Goal: Transaction & Acquisition: Book appointment/travel/reservation

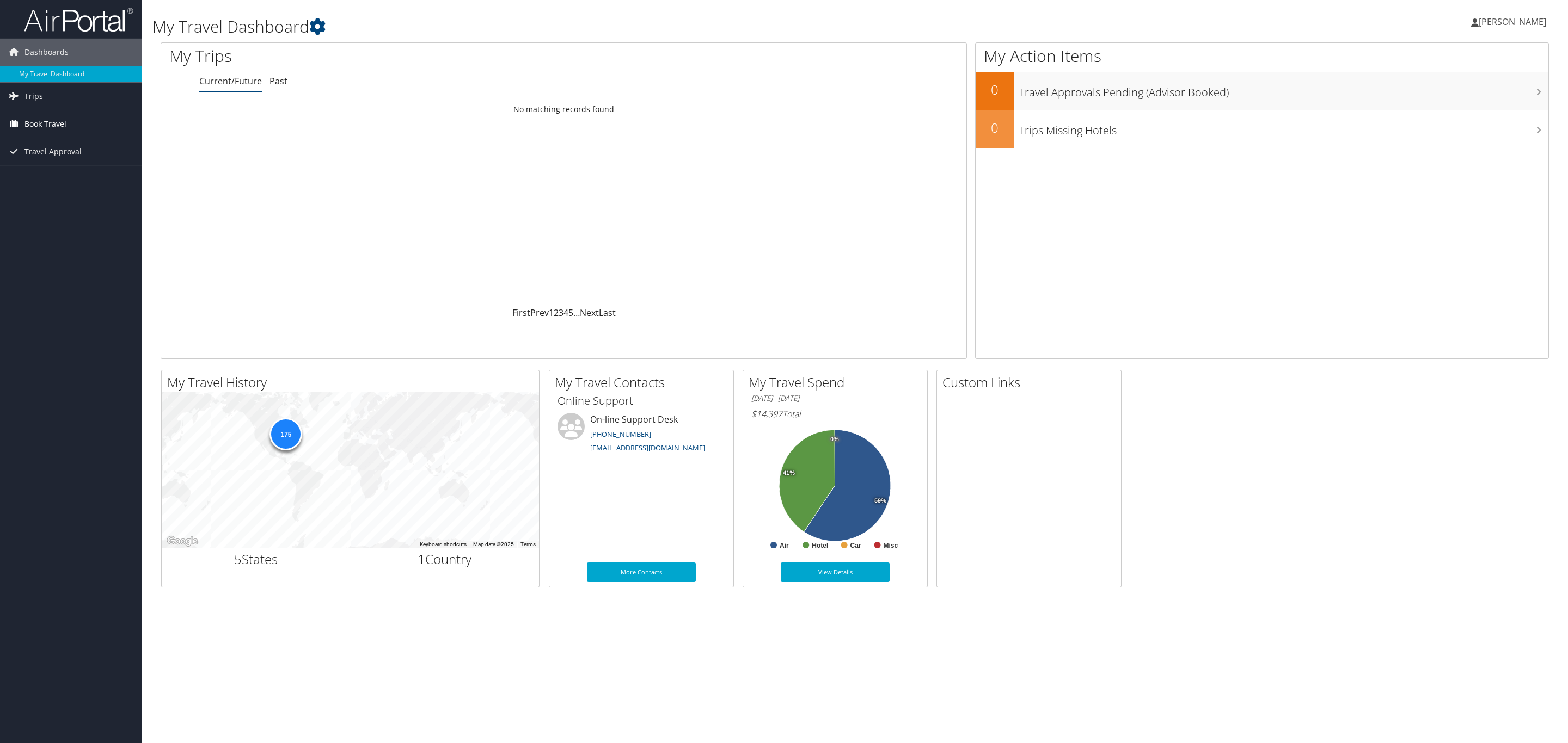
click at [48, 121] on span "Book Travel" at bounding box center [45, 124] width 42 height 27
click at [39, 93] on span "Trips" at bounding box center [34, 96] width 19 height 27
click at [49, 175] on span "Book Travel" at bounding box center [45, 173] width 42 height 27
click at [51, 229] on link "Book/Manage Online Trips" at bounding box center [71, 227] width 141 height 16
